Goal: Task Accomplishment & Management: Use online tool/utility

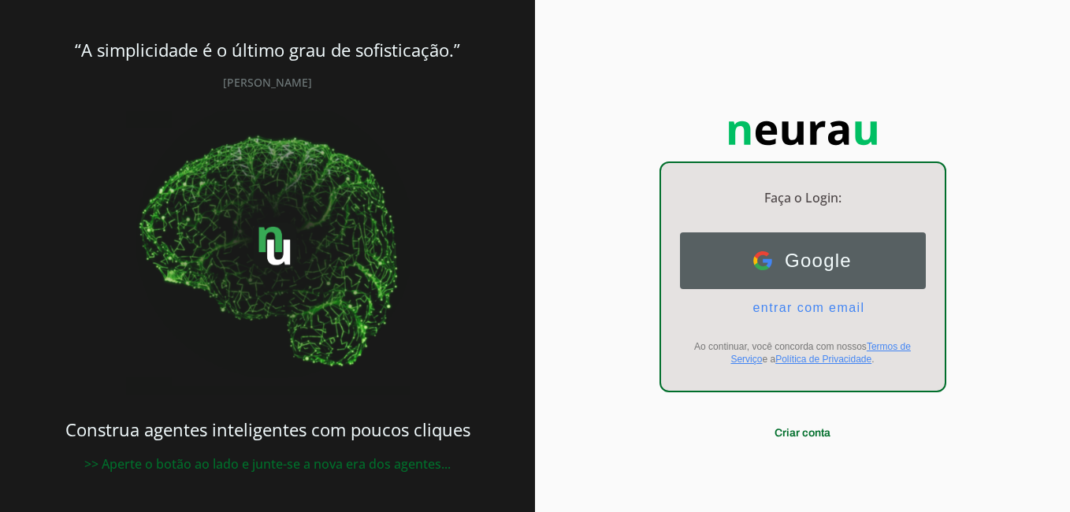
click at [761, 261] on img at bounding box center [762, 260] width 19 height 19
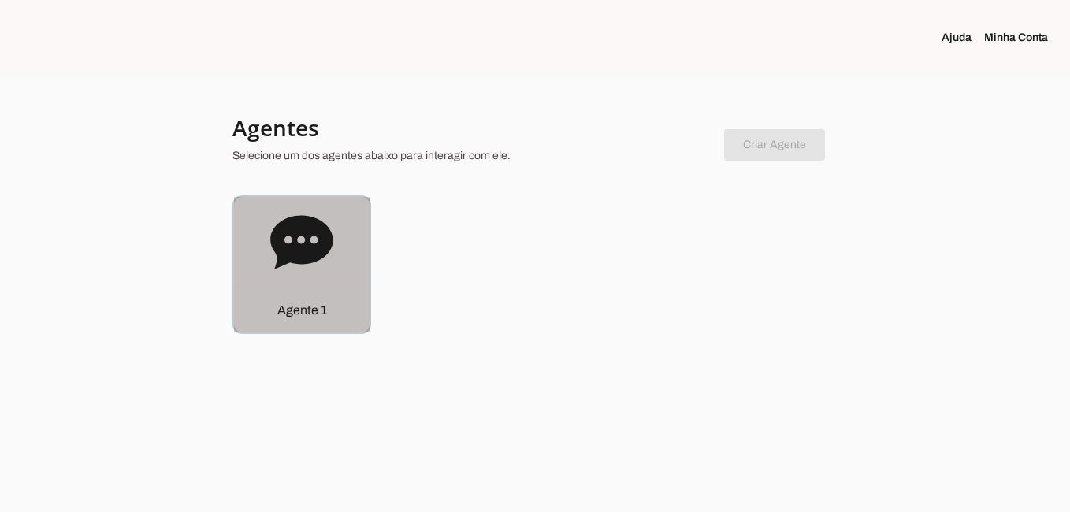
click at [348, 249] on div "Agente 1" at bounding box center [302, 265] width 136 height 136
